Goal: Information Seeking & Learning: Learn about a topic

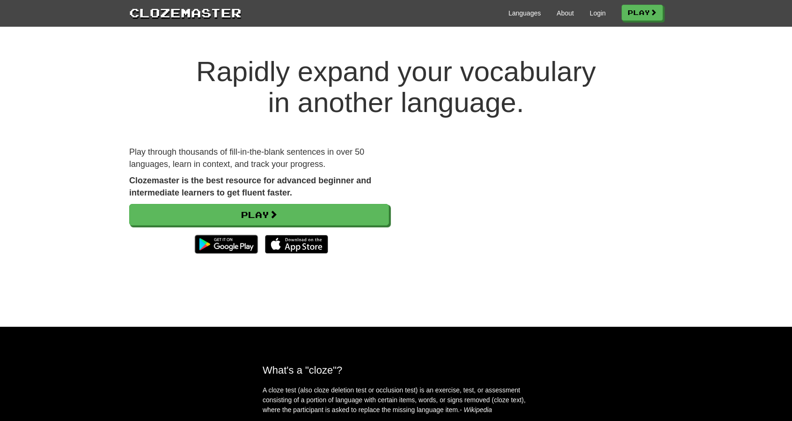
click at [602, 9] on div "Languages About Login Play" at bounding box center [452, 12] width 421 height 17
click at [594, 8] on div "Languages About Login Play" at bounding box center [452, 12] width 421 height 17
click at [734, 246] on div "Rapidly expand your vocabulary in another language. Play through thousands of f…" at bounding box center [396, 181] width 792 height 289
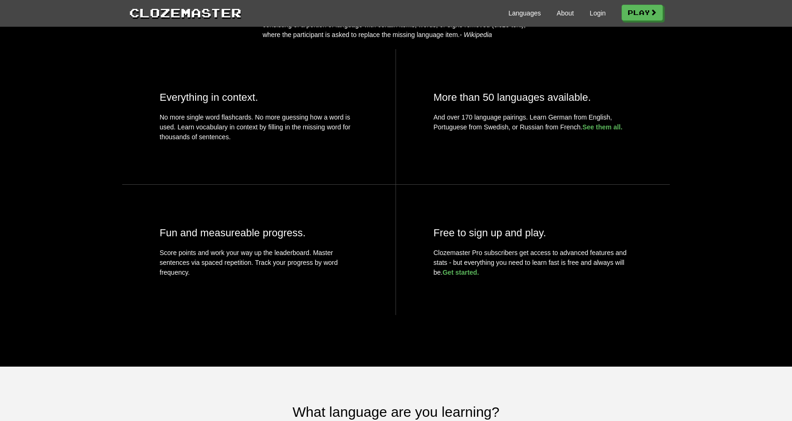
scroll to position [328, 0]
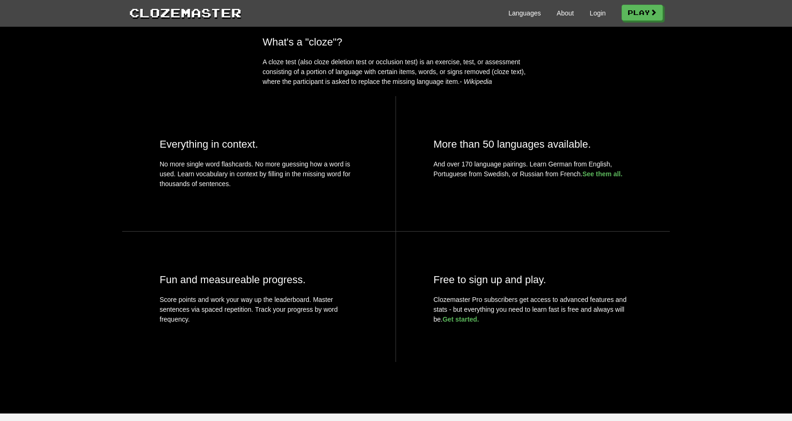
click at [314, 78] on p "A cloze test (also cloze deletion test or occlusion test) is an exercise, test,…" at bounding box center [396, 72] width 267 height 30
drag, startPoint x: 314, startPoint y: 78, endPoint x: 421, endPoint y: 79, distance: 107.7
click at [419, 79] on p "A cloze test (also cloze deletion test or occlusion test) is an exercise, test,…" at bounding box center [396, 72] width 267 height 30
drag, startPoint x: 436, startPoint y: 78, endPoint x: 524, endPoint y: 83, distance: 87.7
click at [514, 81] on p "A cloze test (also cloze deletion test or occlusion test) is an exercise, test,…" at bounding box center [396, 72] width 267 height 30
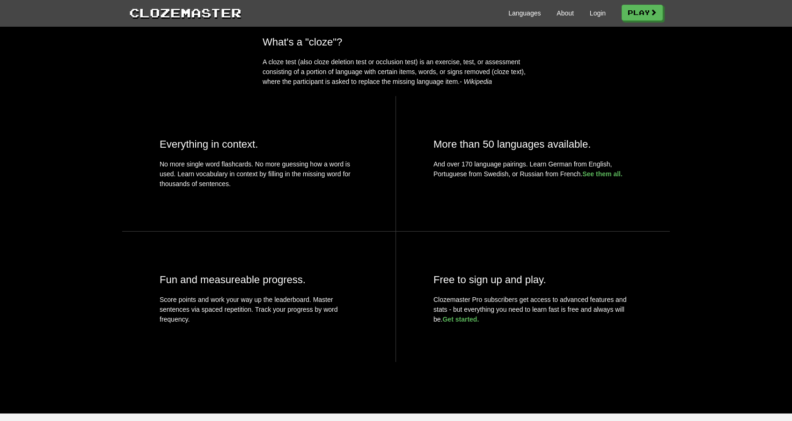
click at [510, 83] on p "A cloze test (also cloze deletion test or occlusion test) is an exercise, test,…" at bounding box center [396, 72] width 267 height 30
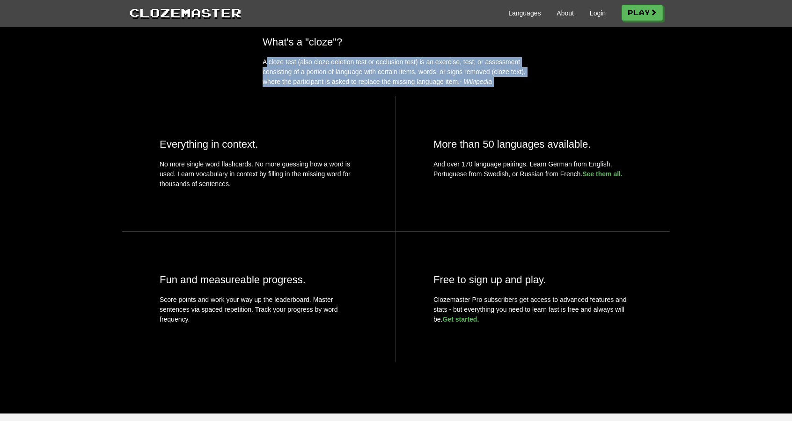
click at [510, 83] on p "A cloze test (also cloze deletion test or occlusion test) is an exercise, test,…" at bounding box center [396, 72] width 267 height 30
click at [403, 87] on p "A cloze test (also cloze deletion test or occlusion test) is an exercise, test,…" at bounding box center [396, 72] width 267 height 30
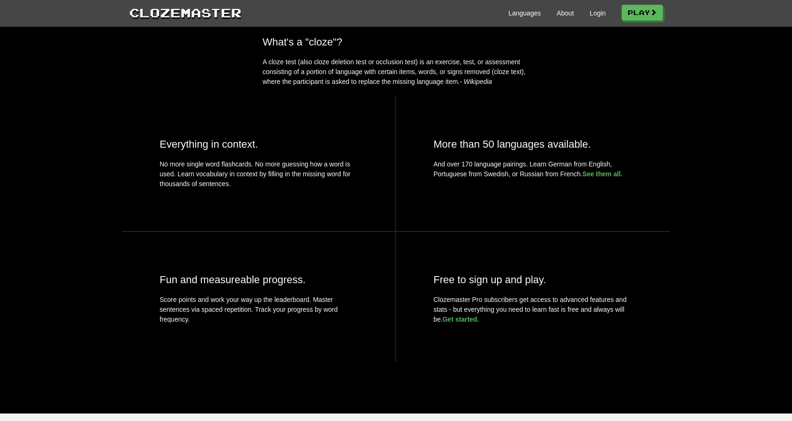
click at [350, 87] on p "A cloze test (also cloze deletion test or occlusion test) is an exercise, test,…" at bounding box center [396, 72] width 267 height 30
drag, startPoint x: 350, startPoint y: 88, endPoint x: 436, endPoint y: 86, distance: 85.2
click at [426, 86] on p "A cloze test (also cloze deletion test or occlusion test) is an exercise, test,…" at bounding box center [396, 72] width 267 height 30
drag, startPoint x: 444, startPoint y: 86, endPoint x: 500, endPoint y: 89, distance: 55.8
click at [499, 87] on p "A cloze test (also cloze deletion test or occlusion test) is an exercise, test,…" at bounding box center [396, 72] width 267 height 30
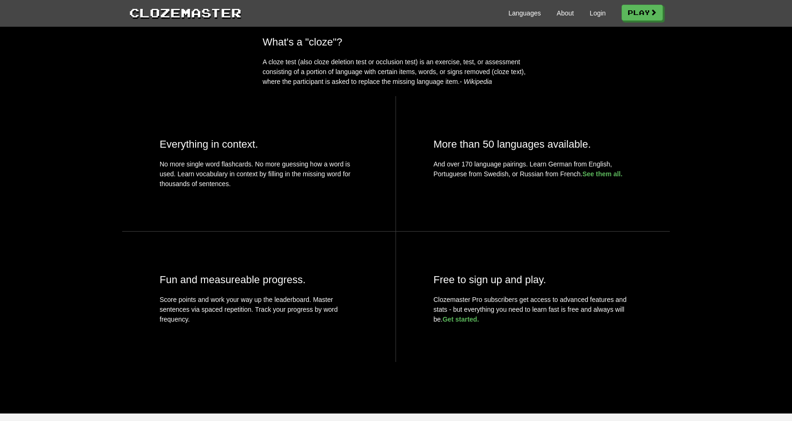
click at [513, 87] on p "A cloze test (also cloze deletion test or occlusion test) is an exercise, test,…" at bounding box center [396, 72] width 267 height 30
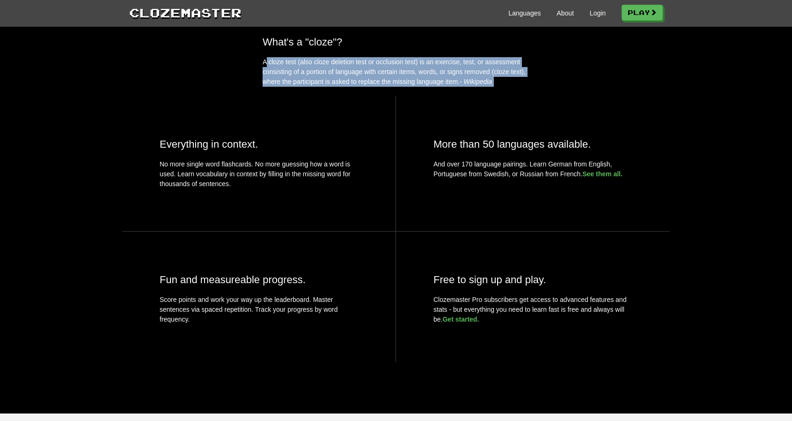
click at [513, 87] on p "A cloze test (also cloze deletion test or occlusion test) is an exercise, test,…" at bounding box center [396, 72] width 267 height 30
click at [496, 87] on p "A cloze test (also cloze deletion test or occlusion test) is an exercise, test,…" at bounding box center [396, 72] width 267 height 30
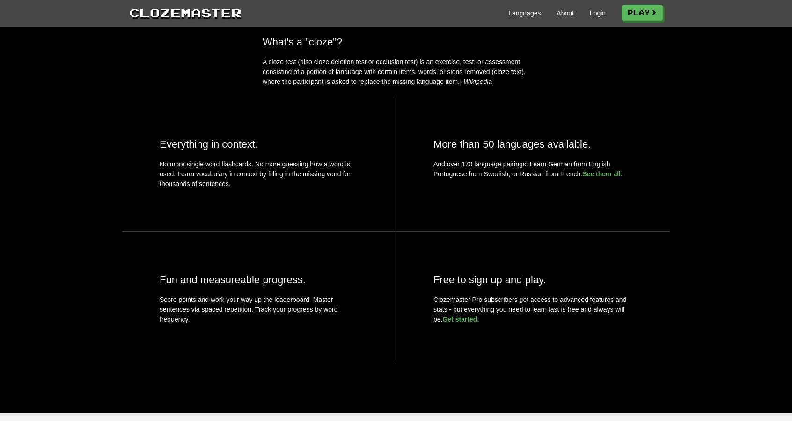
click at [496, 87] on p "A cloze test (also cloze deletion test or occlusion test) is an exercise, test,…" at bounding box center [396, 72] width 267 height 30
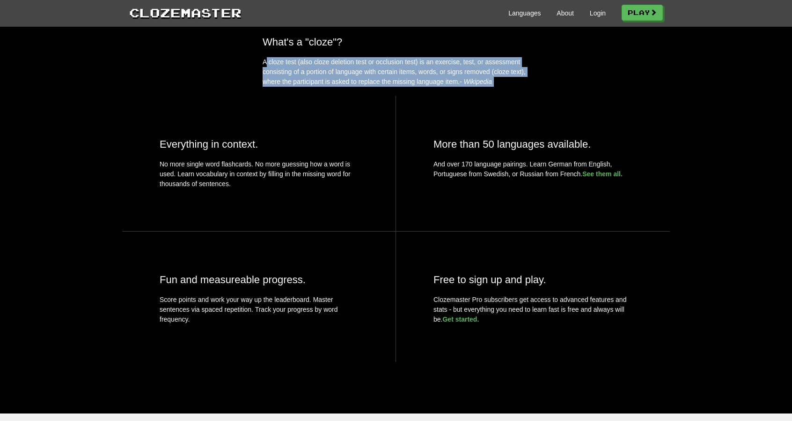
click at [496, 87] on p "A cloze test (also cloze deletion test or occlusion test) is an exercise, test,…" at bounding box center [396, 72] width 267 height 30
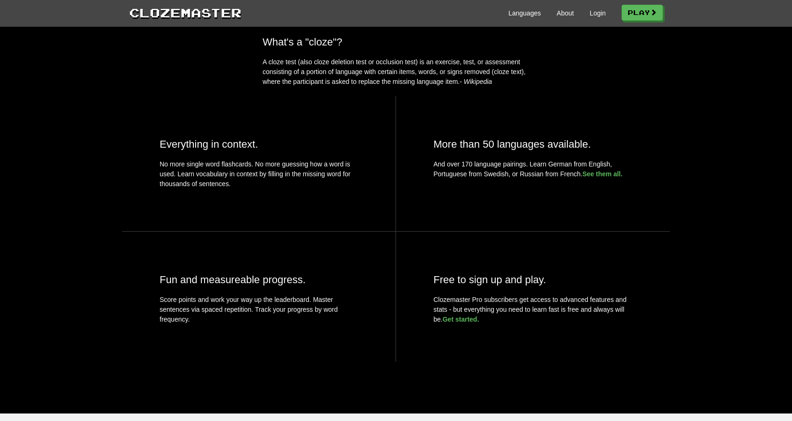
click at [502, 103] on div "What's a "cloze"? A cloze test (also cloze deletion test or occlusion test) is …" at bounding box center [396, 210] width 792 height 349
click at [407, 126] on div "More than 50 languages available. And over 170 language pairings. Learn German …" at bounding box center [533, 156] width 274 height 120
click at [434, 150] on h2 "More than 50 languages available." at bounding box center [533, 144] width 199 height 12
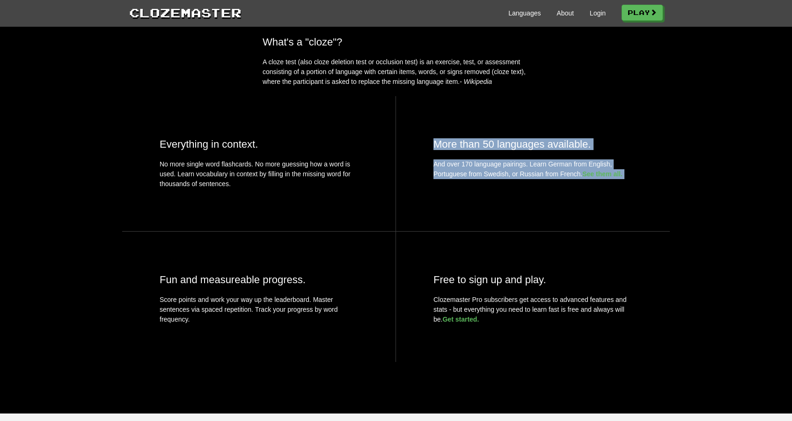
drag, startPoint x: 434, startPoint y: 161, endPoint x: 445, endPoint y: 196, distance: 36.9
click at [445, 196] on div "More than 50 languages available. And over 170 language pairings. Learn German …" at bounding box center [533, 156] width 274 height 120
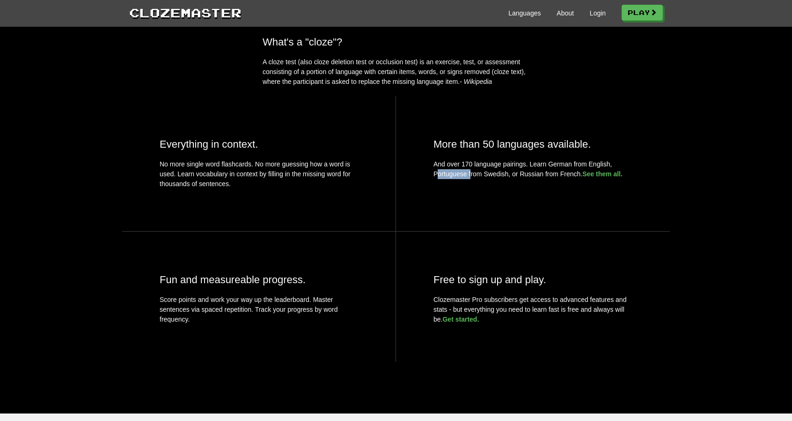
click at [445, 196] on div "More than 50 languages available. And over 170 language pairings. Learn German …" at bounding box center [533, 156] width 274 height 120
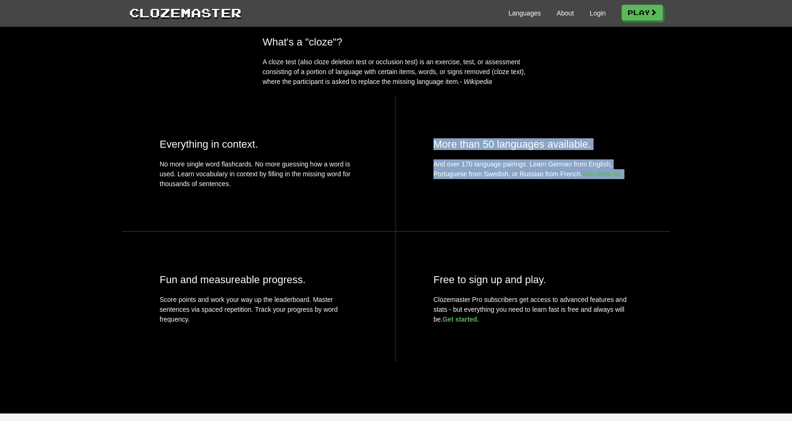
drag, startPoint x: 445, startPoint y: 196, endPoint x: 439, endPoint y: 150, distance: 46.8
click at [439, 150] on div "More than 50 languages available. And over 170 language pairings. Learn German …" at bounding box center [533, 156] width 274 height 120
click at [445, 179] on p "And over 170 language pairings. Learn German from English, Portuguese from Swed…" at bounding box center [533, 169] width 199 height 20
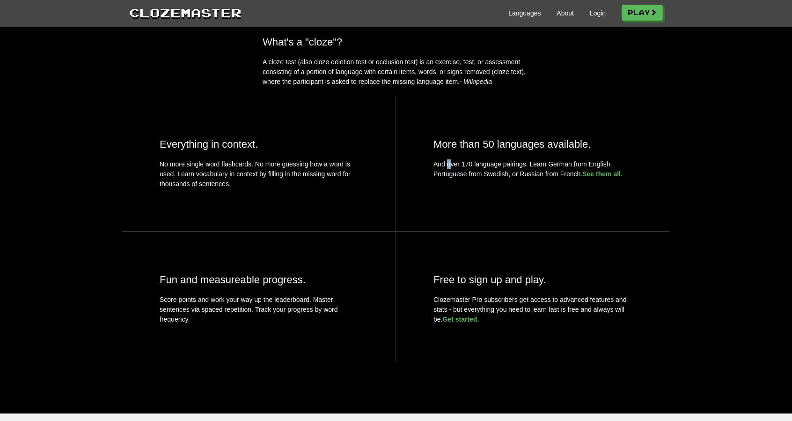
click at [445, 179] on p "And over 170 language pairings. Learn German from English, Portuguese from Swed…" at bounding box center [533, 169] width 199 height 20
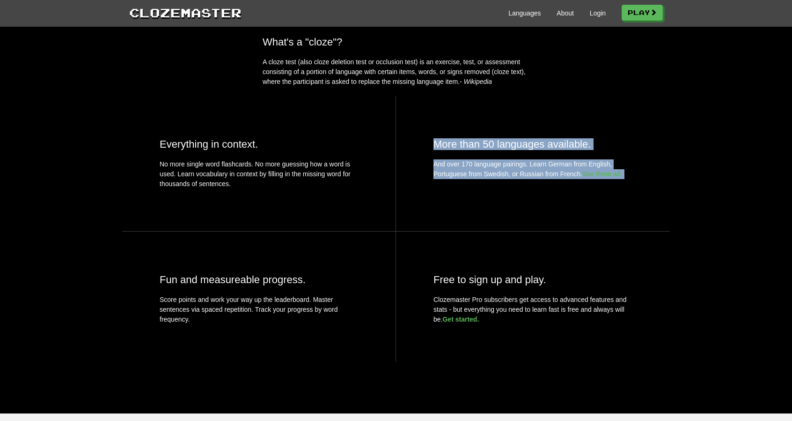
drag, startPoint x: 445, startPoint y: 183, endPoint x: 443, endPoint y: 161, distance: 22.1
click at [443, 161] on div "More than 50 languages available. And over 170 language pairings. Learn German …" at bounding box center [533, 156] width 274 height 120
click at [443, 150] on h2 "More than 50 languages available." at bounding box center [533, 144] width 199 height 12
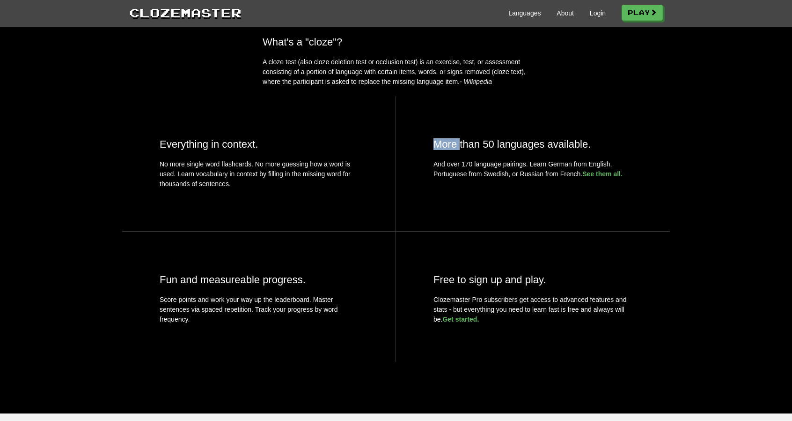
click at [443, 150] on h2 "More than 50 languages available." at bounding box center [533, 144] width 199 height 12
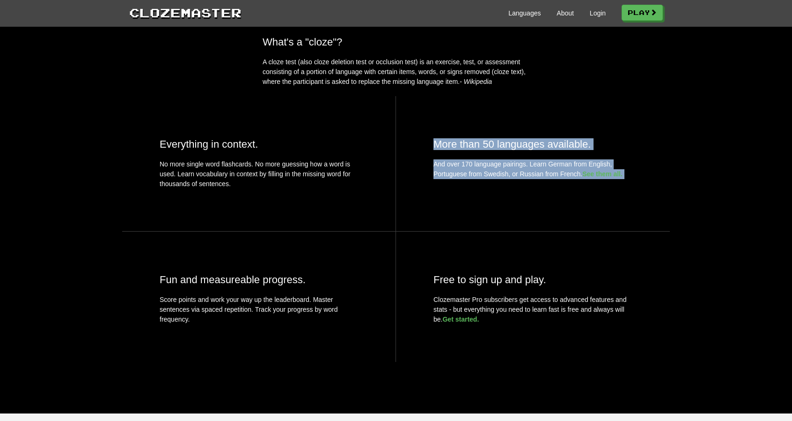
drag, startPoint x: 443, startPoint y: 161, endPoint x: 446, endPoint y: 190, distance: 29.6
click at [446, 190] on div "More than 50 languages available. And over 170 language pairings. Learn German …" at bounding box center [533, 156] width 274 height 120
click at [442, 216] on div "More than 50 languages available. And over 170 language pairings. Learn German …" at bounding box center [533, 156] width 274 height 120
